Goal: Find specific page/section: Find specific page/section

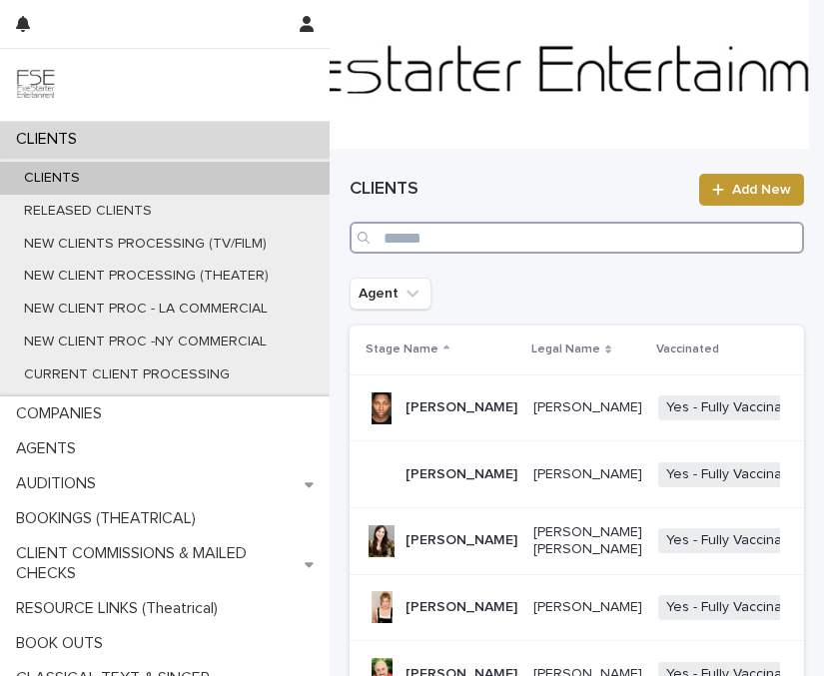
click at [398, 231] on input "Search" at bounding box center [577, 238] width 455 height 32
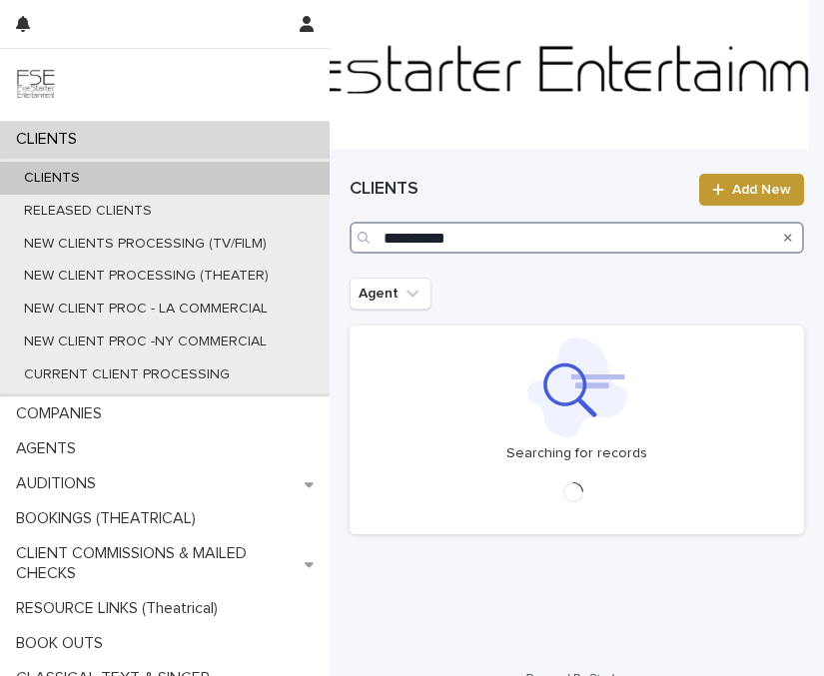
type input "**********"
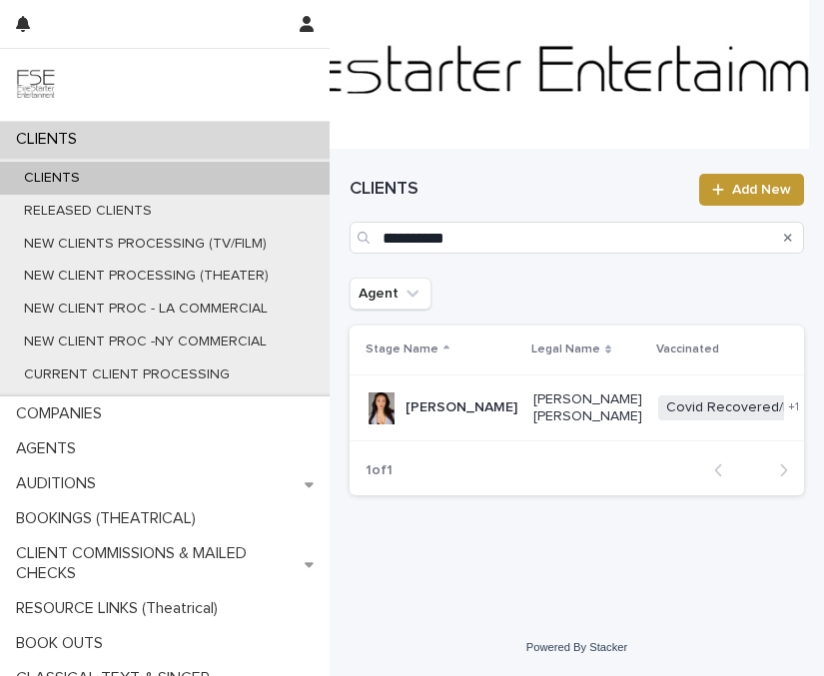
click at [408, 425] on div "[PERSON_NAME]" at bounding box center [462, 408] width 112 height 33
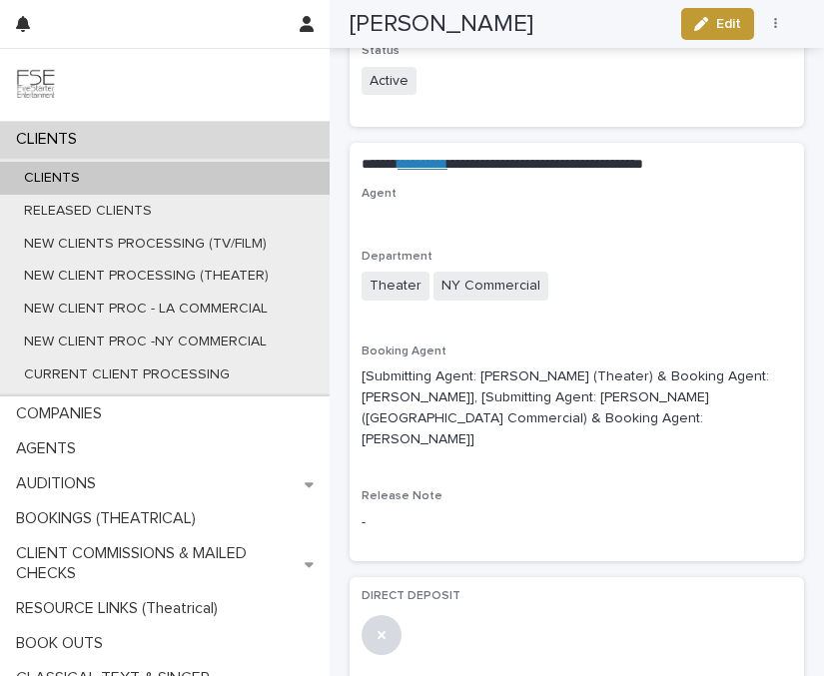
scroll to position [421, 0]
